Goal: Transaction & Acquisition: Obtain resource

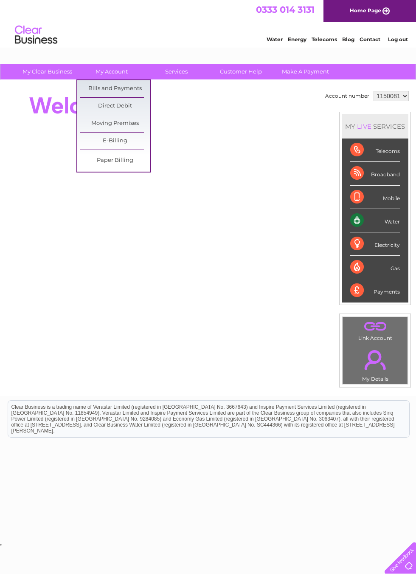
click link "Bills and Payments"
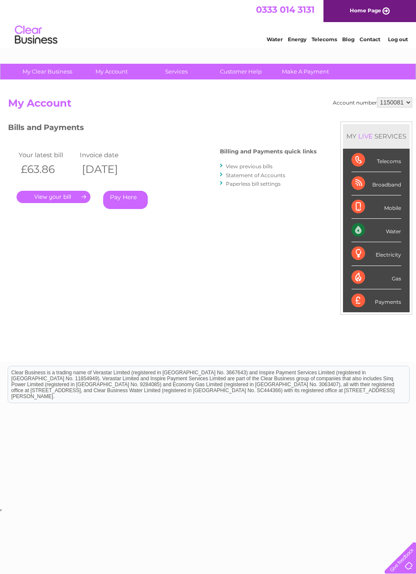
click at [61, 195] on link "." at bounding box center [54, 197] width 74 height 12
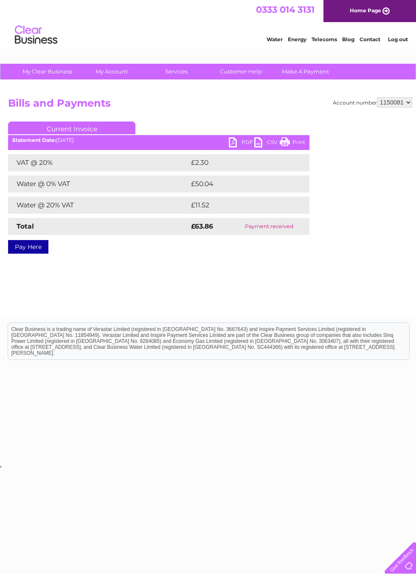
click at [237, 145] on link "PDF" at bounding box center [241, 143] width 25 height 12
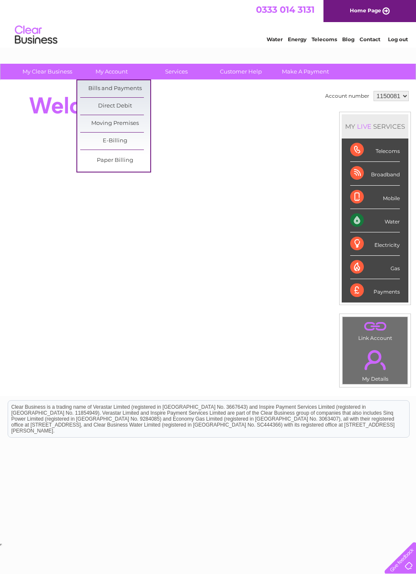
click at [129, 84] on link "Bills and Payments" at bounding box center [115, 88] width 70 height 17
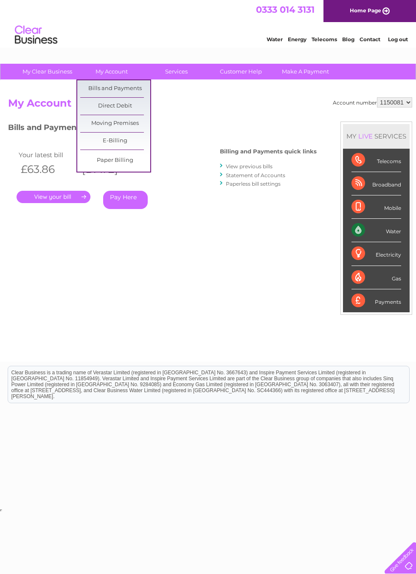
click at [203, 248] on div "Account number 1150081 My Account MY LIVE SERVICES Telecoms Broadband Mobile Wa…" at bounding box center [210, 225] width 404 height 256
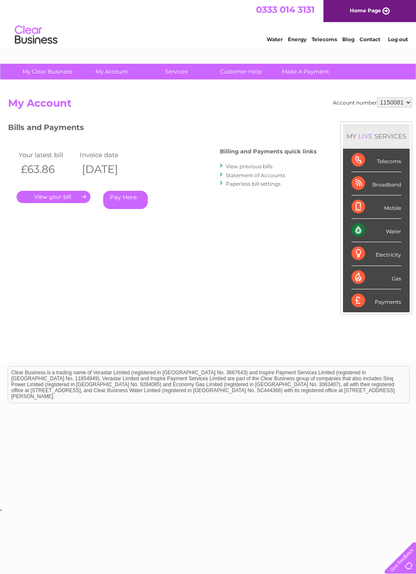
click at [259, 164] on link "View previous bills" at bounding box center [249, 166] width 47 height 6
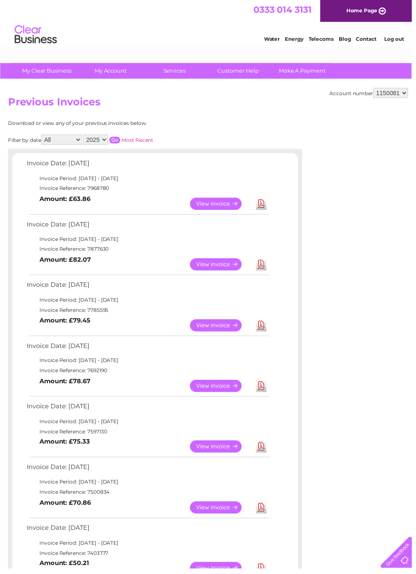
click at [215, 270] on link "View" at bounding box center [223, 267] width 62 height 12
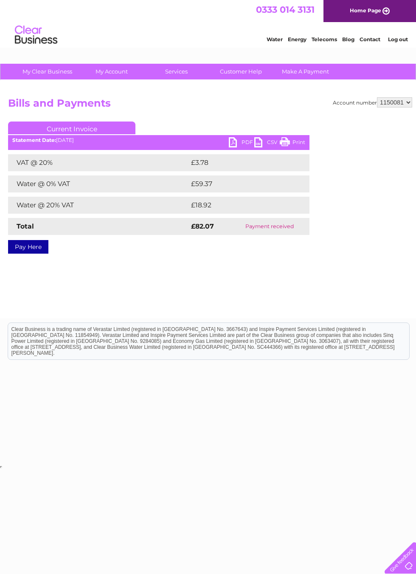
click at [240, 140] on link "PDF" at bounding box center [241, 143] width 25 height 12
